Goal: Transaction & Acquisition: Subscribe to service/newsletter

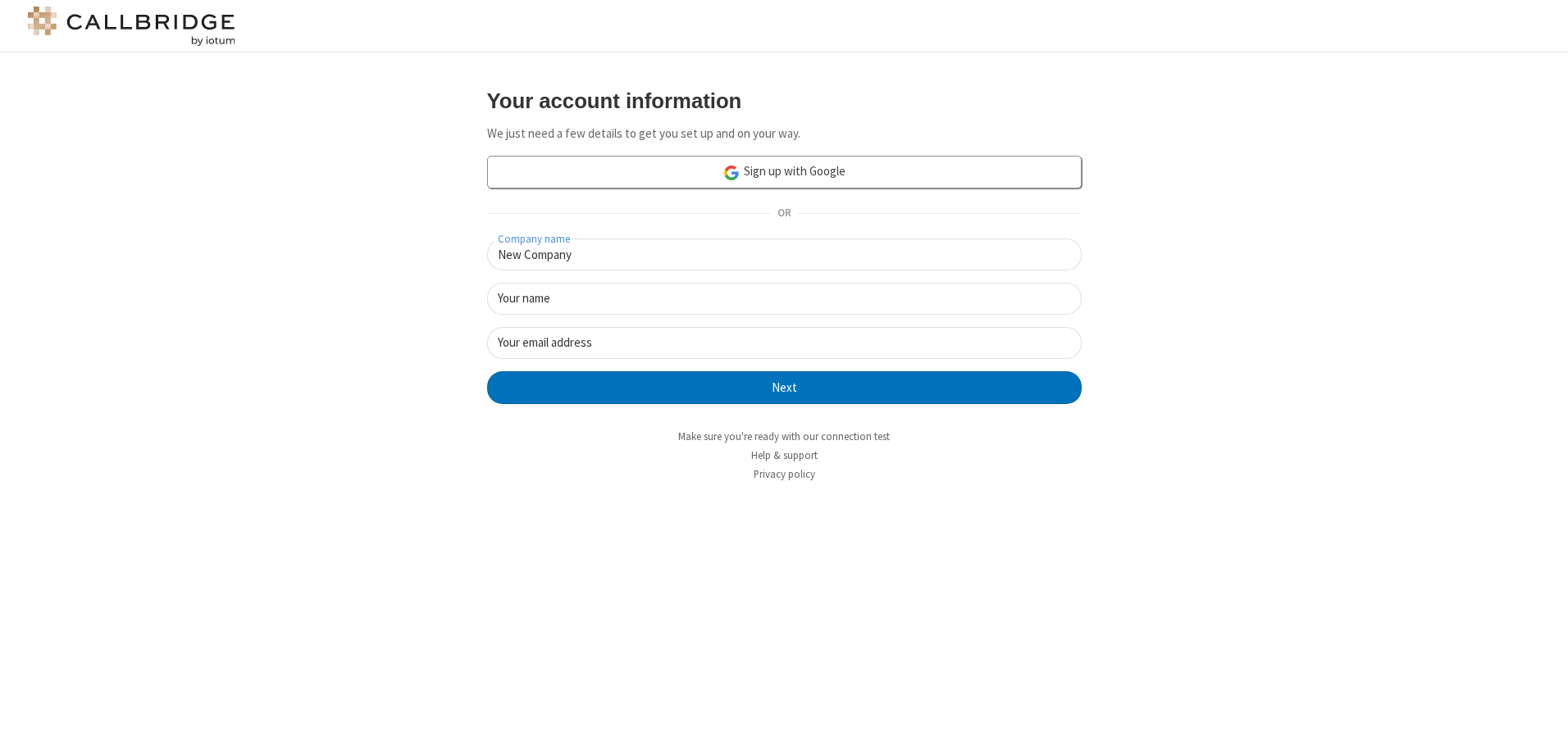
type input "New Company"
type input "New User"
type input "[EMAIL_ADDRESS]."
click button "Next" at bounding box center [784, 387] width 594 height 33
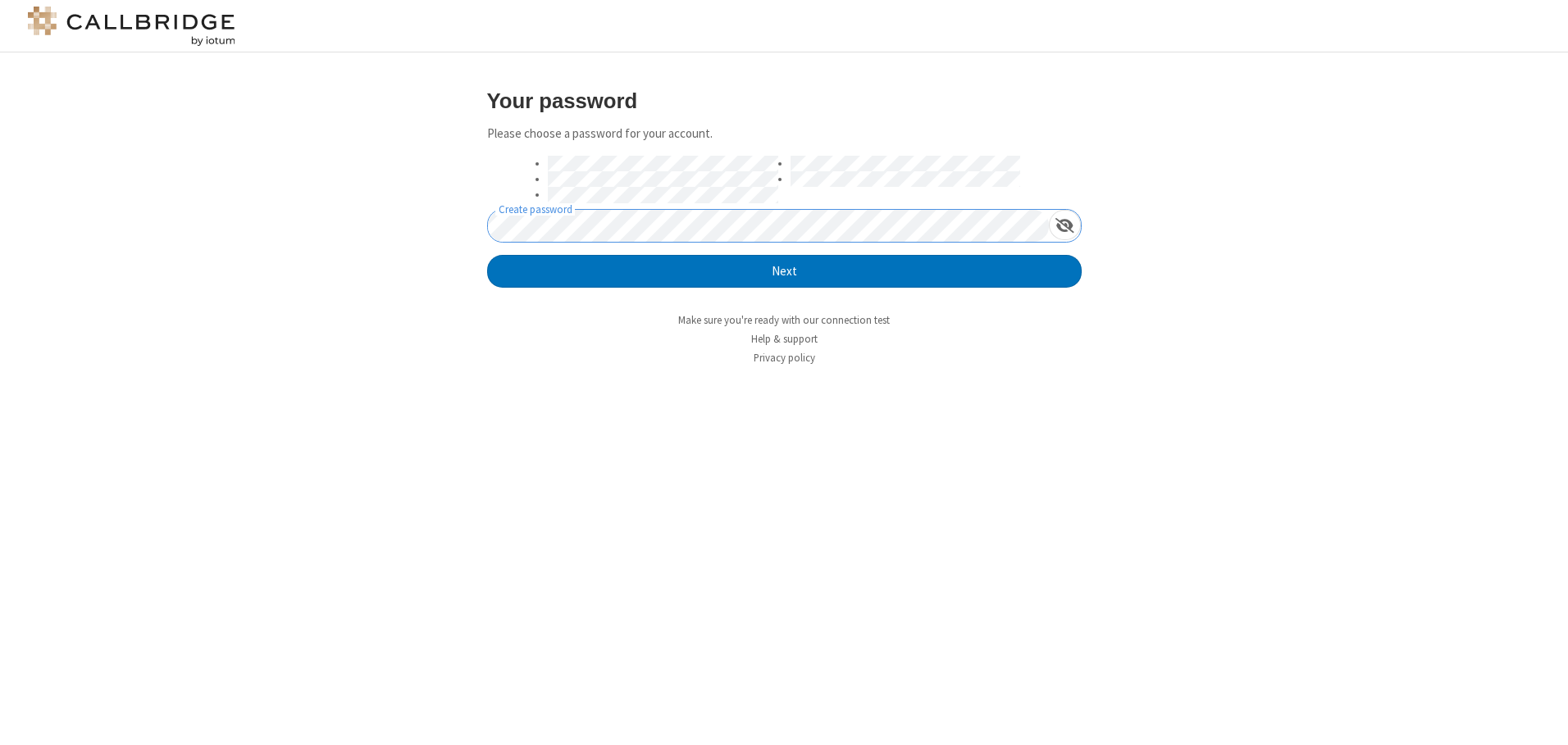
click button "Next" at bounding box center [784, 271] width 594 height 33
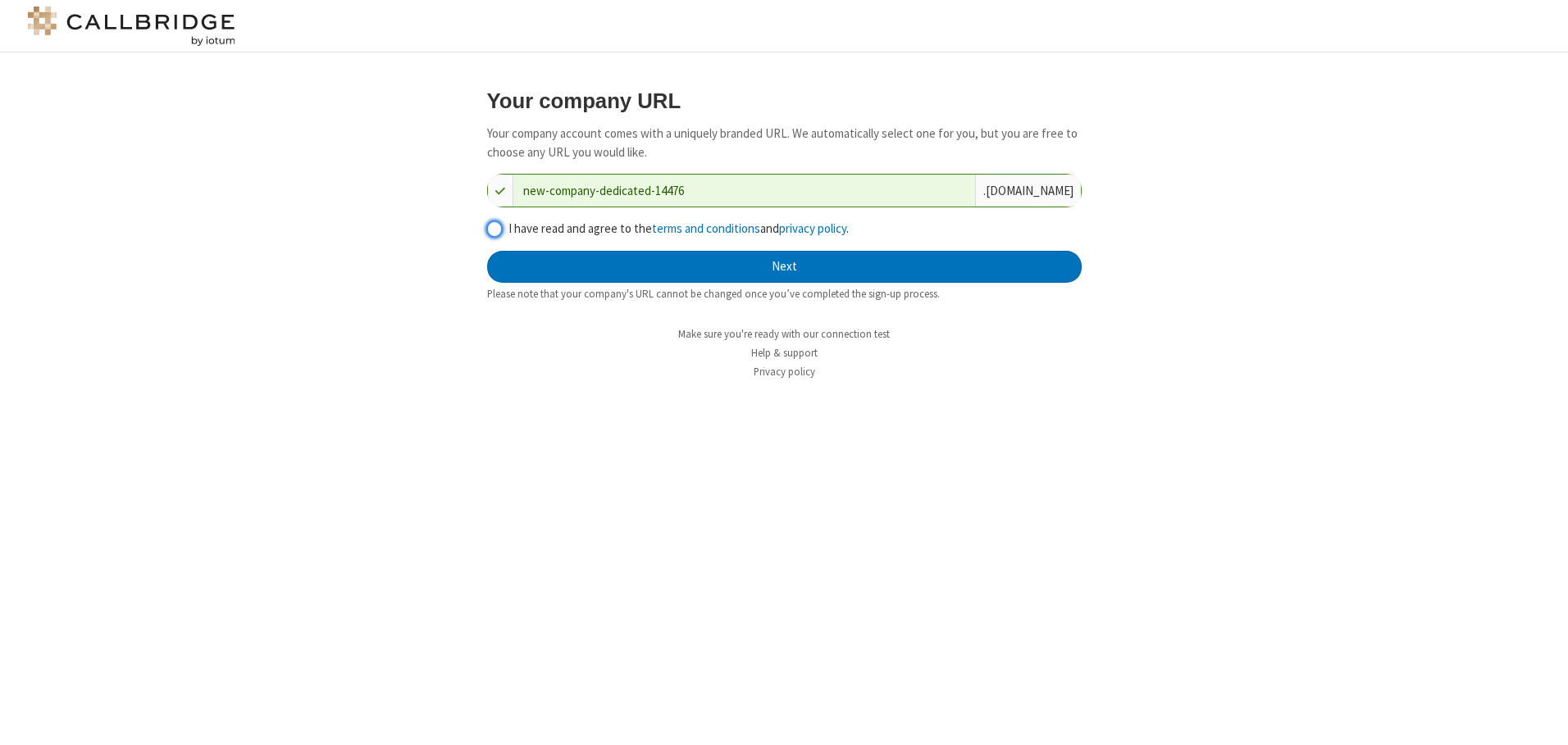
click at [494, 228] on input "I have read and agree to the terms and conditions and privacy policy ." at bounding box center [495, 229] width 16 height 17
checkbox input "true"
click at [784, 266] on button "Next" at bounding box center [784, 267] width 594 height 33
